Goal: Navigation & Orientation: Find specific page/section

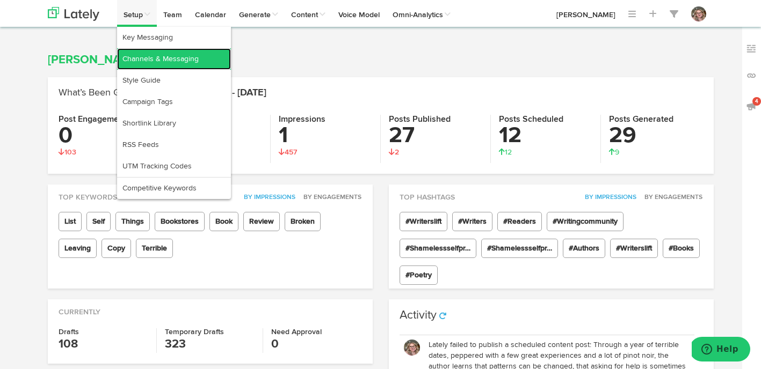
click at [141, 52] on link "Channels & Messaging" at bounding box center [174, 58] width 114 height 21
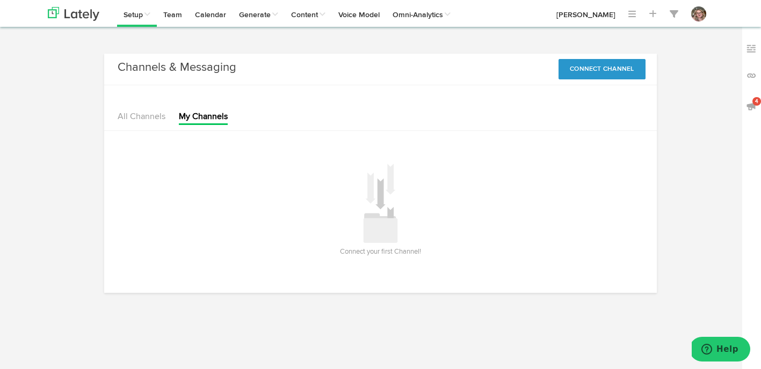
click at [117, 118] on div "All Channels My Channels" at bounding box center [380, 108] width 552 height 46
click at [129, 117] on link "All Channels" at bounding box center [142, 117] width 48 height 9
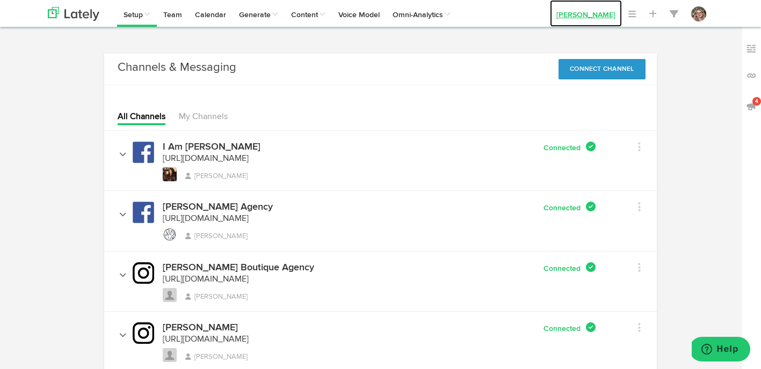
click at [581, 14] on link "[PERSON_NAME]" at bounding box center [586, 13] width 72 height 27
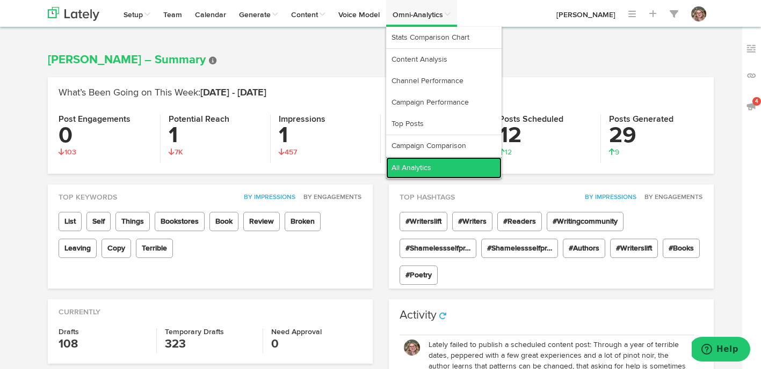
click at [433, 174] on link "All Analytics" at bounding box center [443, 167] width 115 height 21
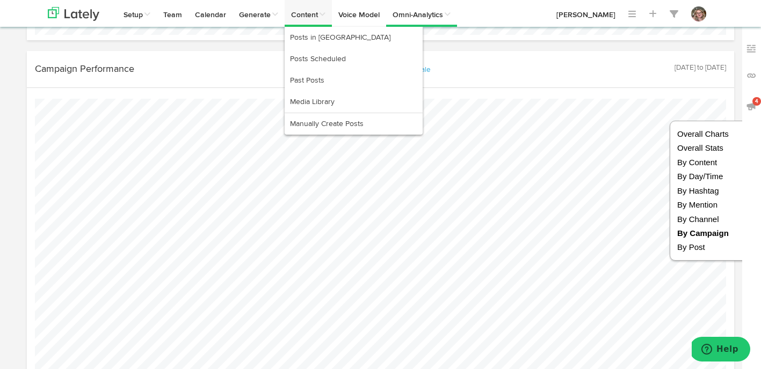
scroll to position [2244, 0]
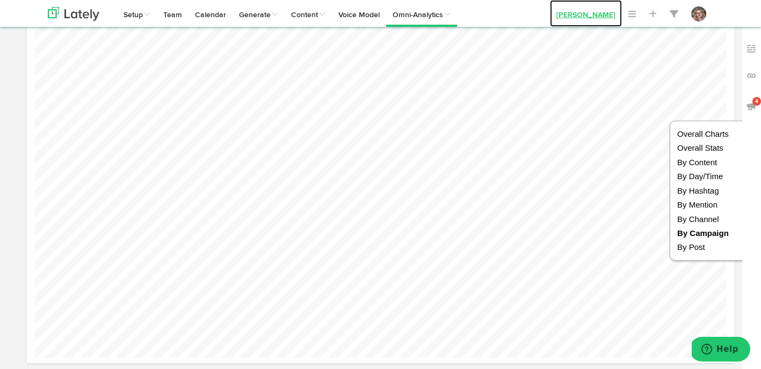
click at [581, 14] on link "[PERSON_NAME]" at bounding box center [586, 13] width 72 height 27
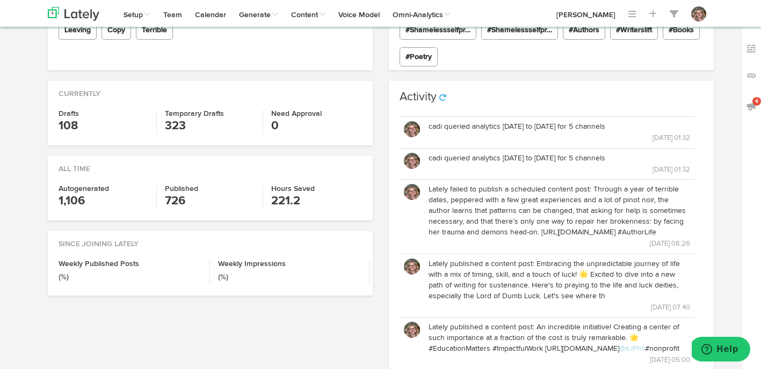
scroll to position [243, 0]
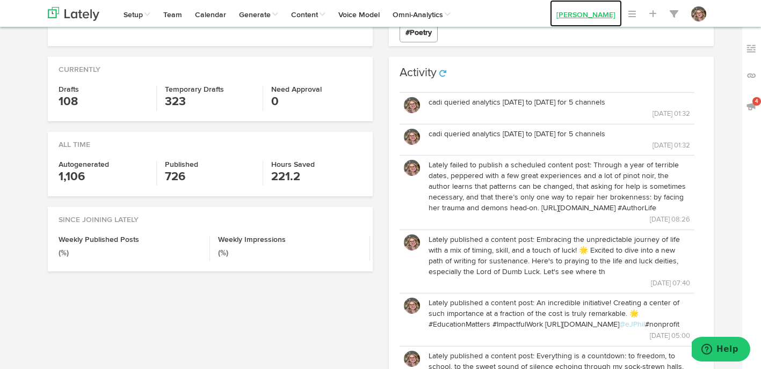
click at [568, 11] on link "[PERSON_NAME]" at bounding box center [586, 13] width 72 height 27
